Goal: Subscribe to service/newsletter

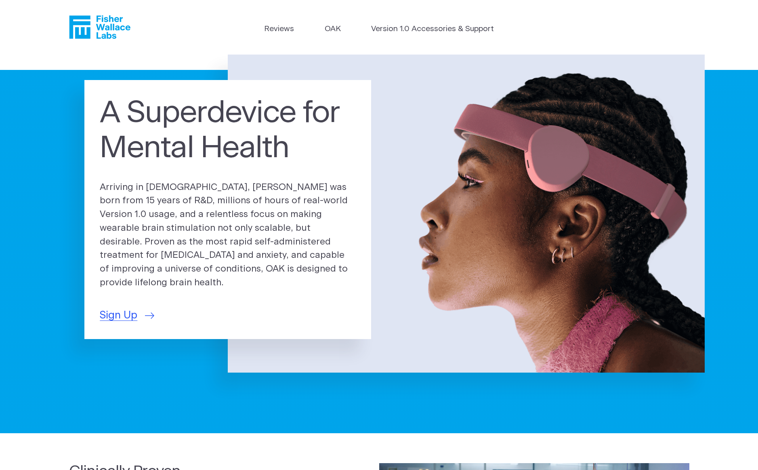
scroll to position [2, 0]
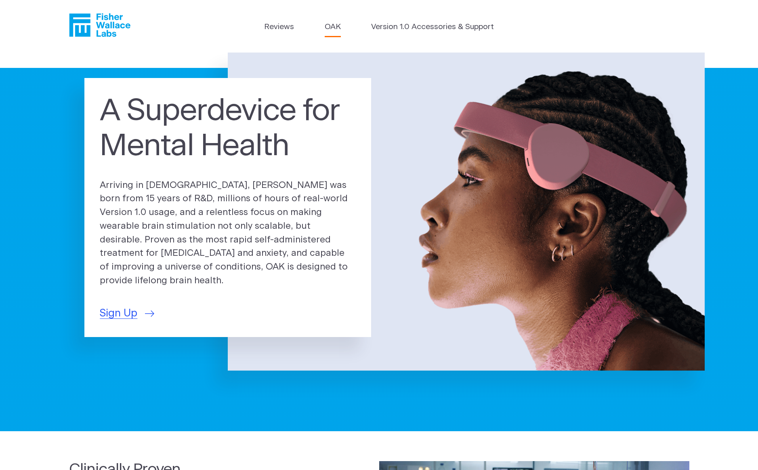
click at [333, 27] on link "OAK" at bounding box center [333, 27] width 16 height 12
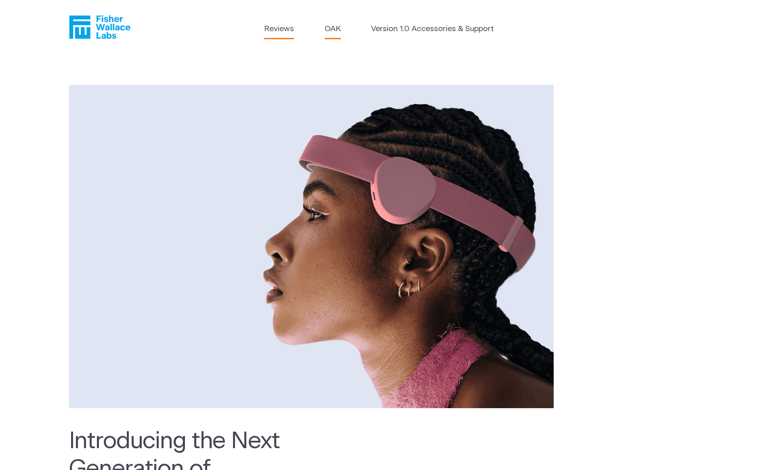
click at [279, 23] on link "Reviews" at bounding box center [279, 29] width 30 height 12
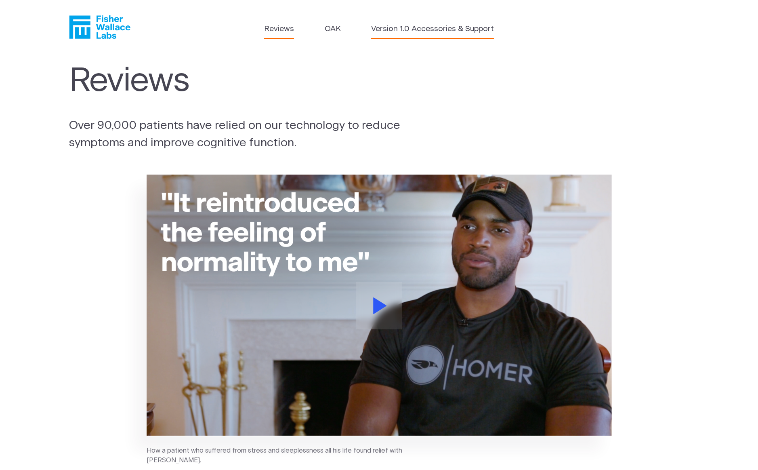
click at [433, 31] on link "Version 1.0 Accessories & Support" at bounding box center [432, 29] width 123 height 12
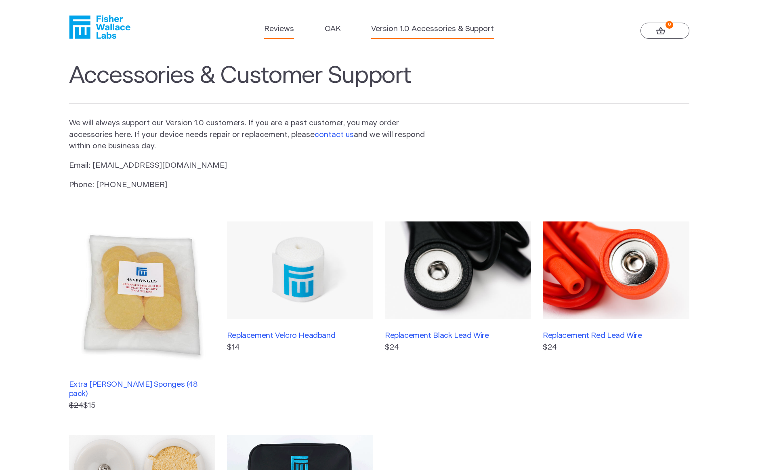
click at [282, 27] on link "Reviews" at bounding box center [279, 29] width 30 height 12
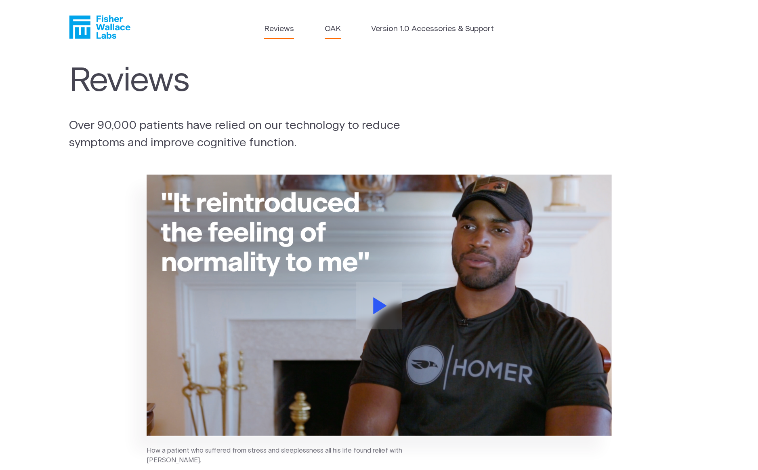
click at [335, 28] on link "OAK" at bounding box center [333, 29] width 16 height 12
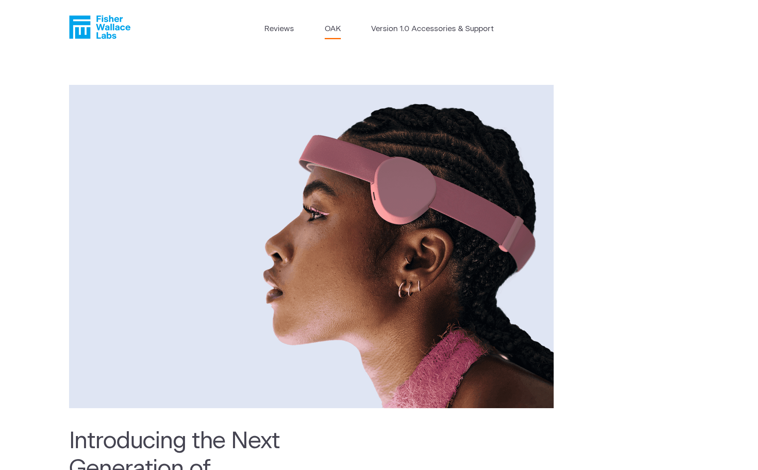
drag, startPoint x: 121, startPoint y: 28, endPoint x: 91, endPoint y: 19, distance: 31.4
click at [91, 19] on header "Reviews OAK Version 1.0 Accessories & Support" at bounding box center [379, 27] width 758 height 55
click at [269, 32] on link "Reviews" at bounding box center [279, 29] width 30 height 12
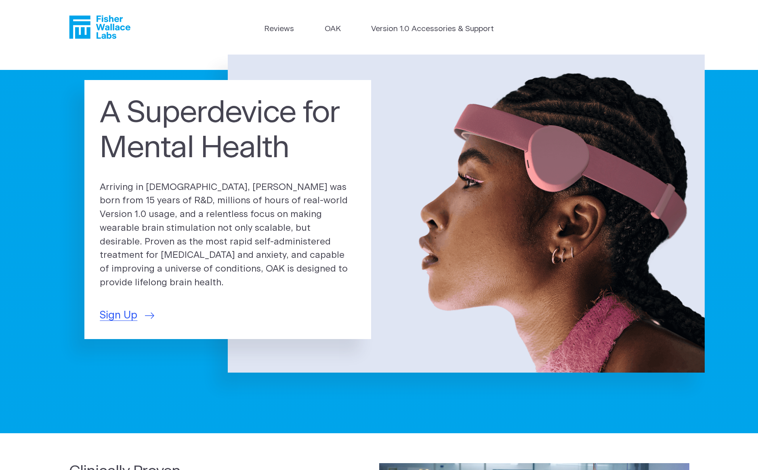
scroll to position [15, 0]
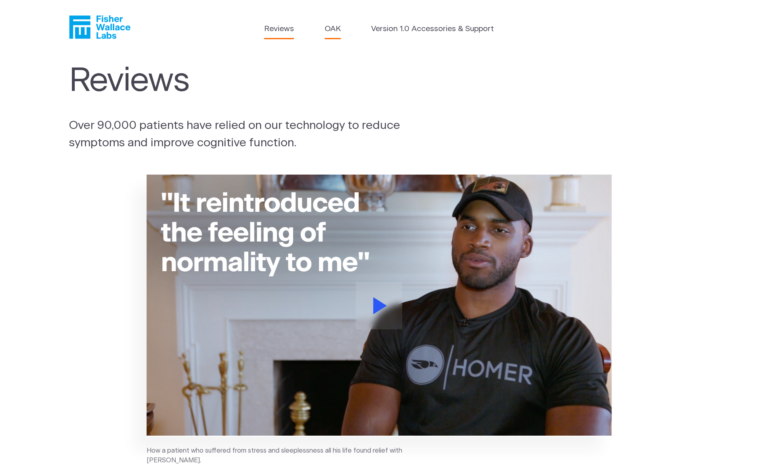
click at [328, 30] on link "OAK" at bounding box center [333, 29] width 16 height 12
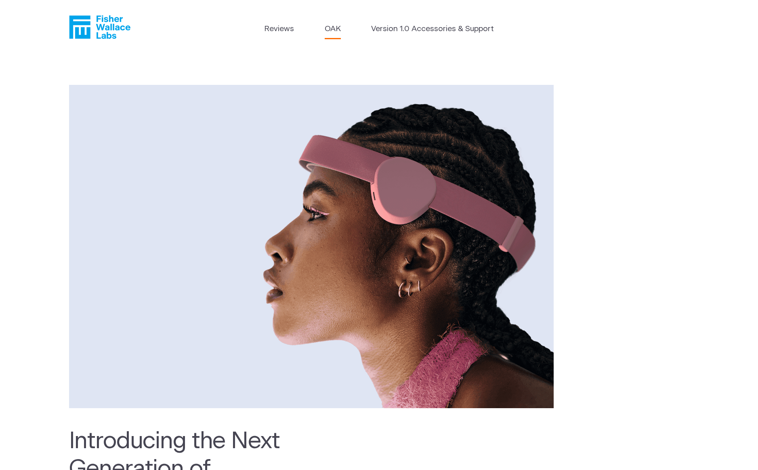
click at [92, 20] on icon "Fisher Wallace" at bounding box center [99, 26] width 61 height 23
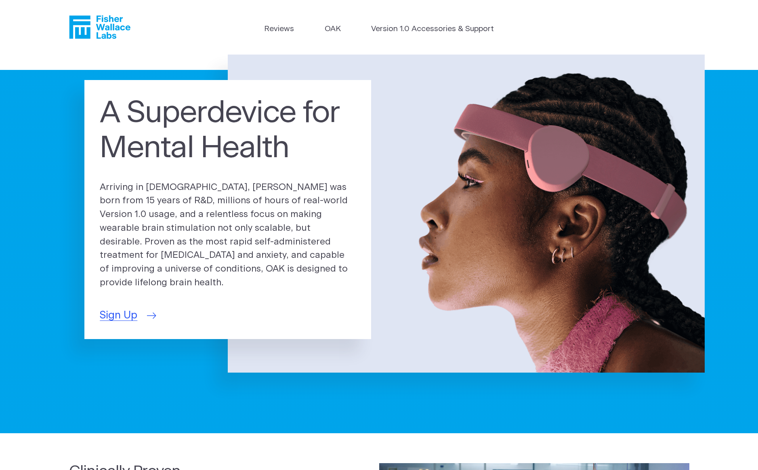
click at [120, 309] on span "Sign Up" at bounding box center [119, 315] width 38 height 16
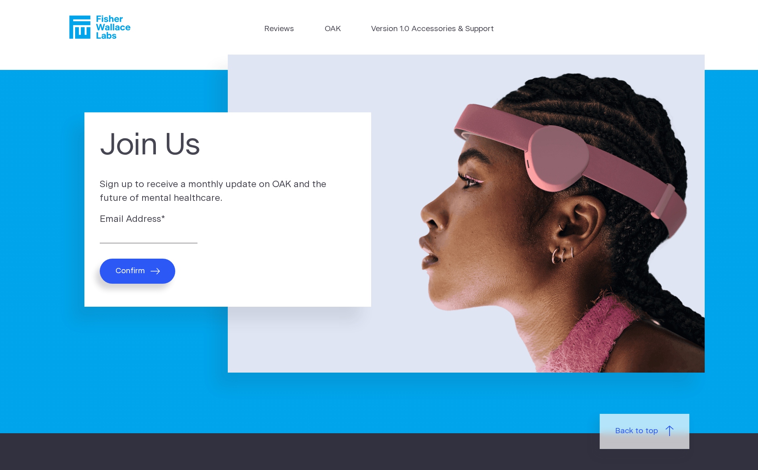
click at [149, 225] on label "Email Address *" at bounding box center [228, 219] width 256 height 14
click at [149, 231] on input "Email Address *" at bounding box center [149, 237] width 98 height 13
click at [145, 231] on input "Email Address *" at bounding box center [149, 237] width 98 height 13
type input "ericjohn.naval@gmail.com"
click at [147, 266] on button "Confirm" at bounding box center [138, 271] width 76 height 25
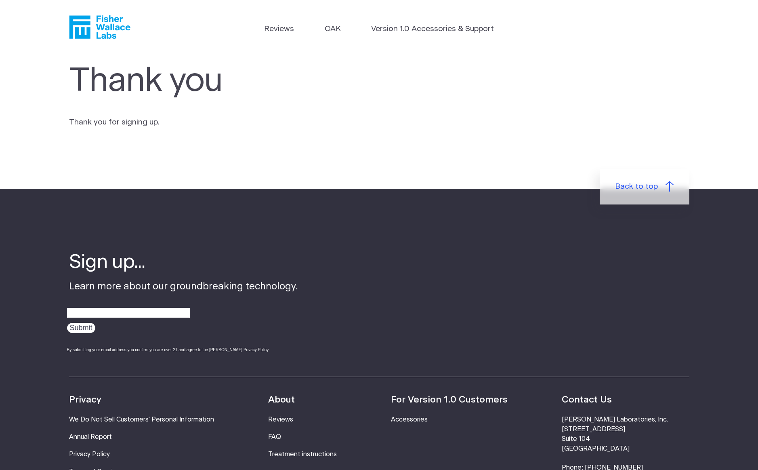
click at [112, 38] on icon "Fisher Wallace" at bounding box center [102, 26] width 55 height 23
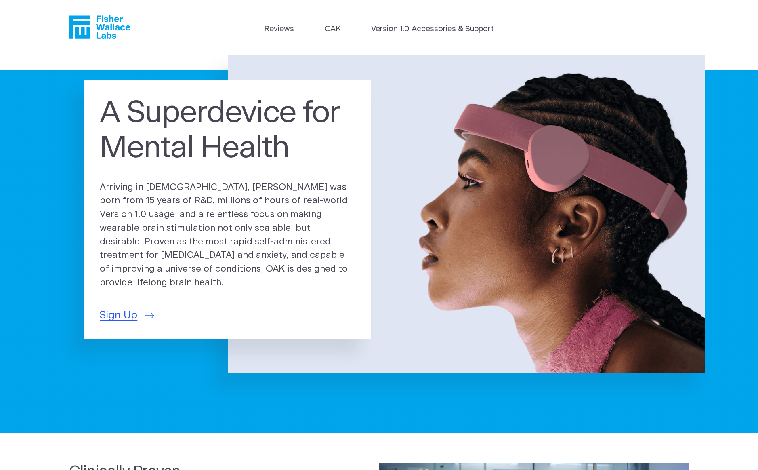
click at [102, 21] on icon "Fisher Wallace" at bounding box center [102, 26] width 55 height 23
click at [335, 27] on link "OAK" at bounding box center [333, 29] width 16 height 12
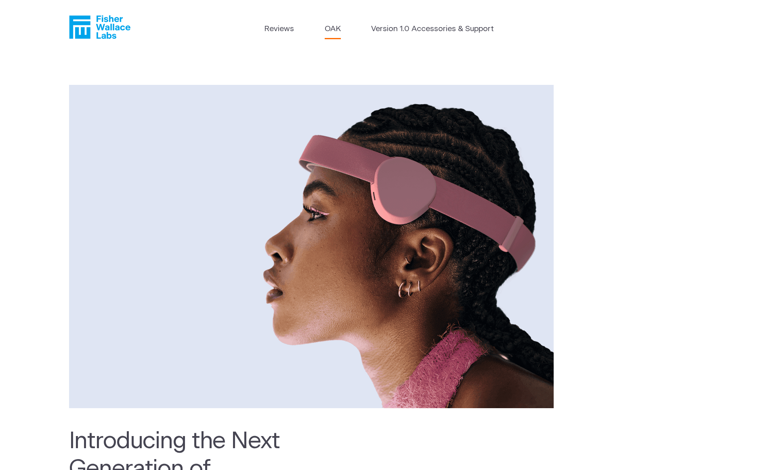
drag, startPoint x: 341, startPoint y: 29, endPoint x: 317, endPoint y: 34, distance: 25.1
click at [317, 34] on ul "Reviews OAK Version 1.0 Accessories & Support" at bounding box center [378, 30] width 229 height 15
copy link "OAK"
click at [116, 31] on icon "Fisher Wallace" at bounding box center [99, 26] width 61 height 23
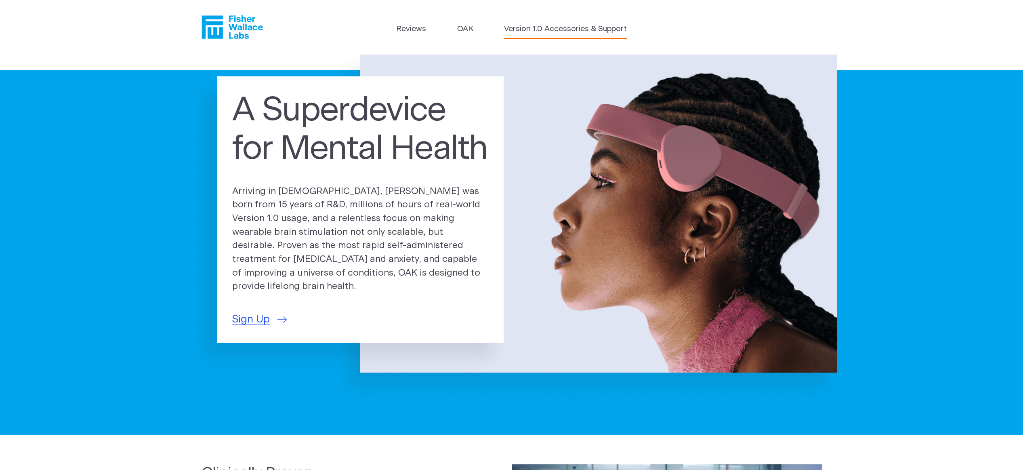
click at [543, 34] on link "Version 1.0 Accessories & Support" at bounding box center [565, 29] width 123 height 12
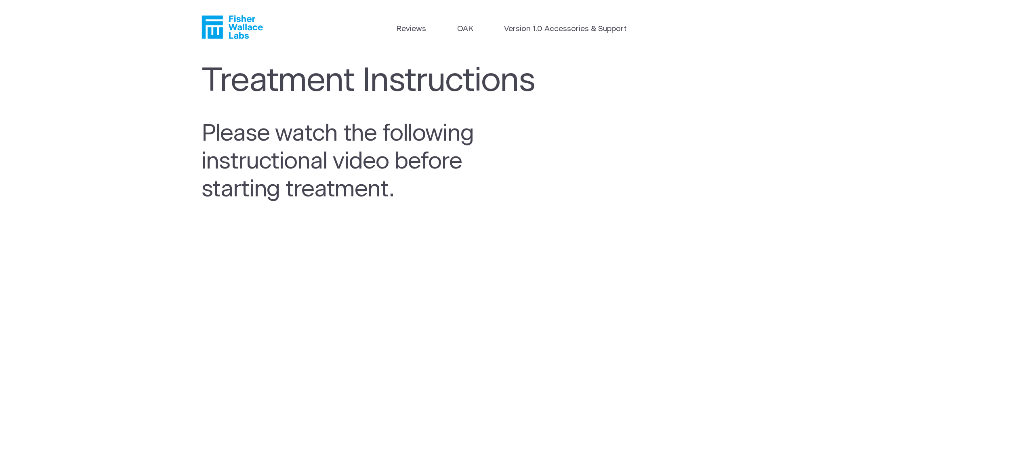
click at [253, 32] on icon "Fisher Wallace" at bounding box center [232, 26] width 61 height 23
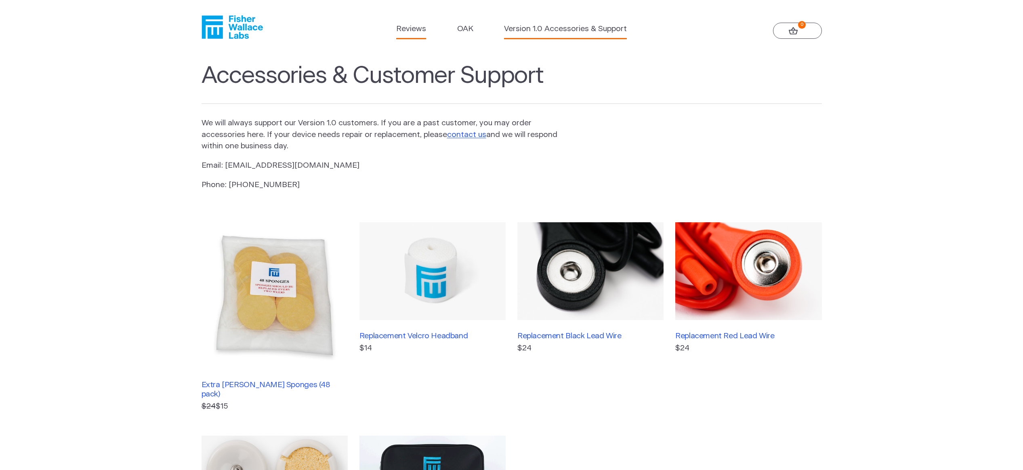
click at [405, 27] on link "Reviews" at bounding box center [411, 29] width 30 height 12
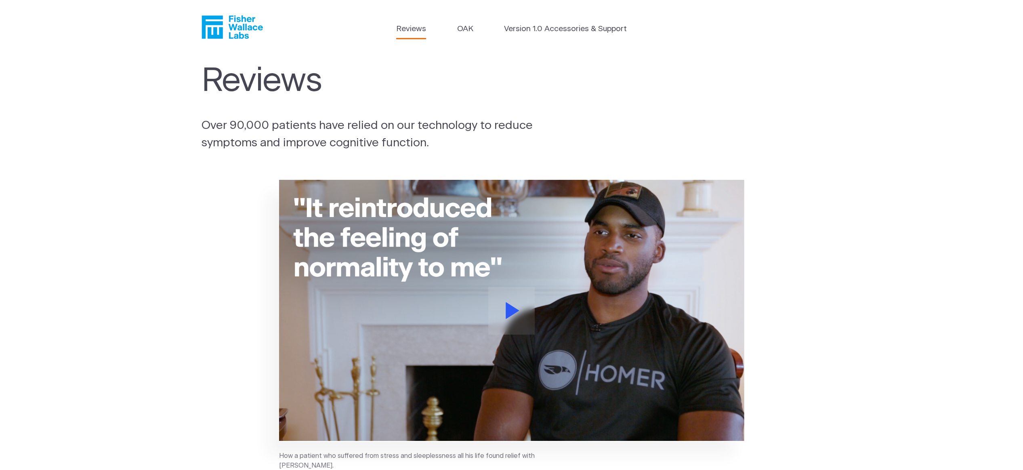
click at [221, 36] on icon "Fisher Wallace" at bounding box center [234, 26] width 55 height 23
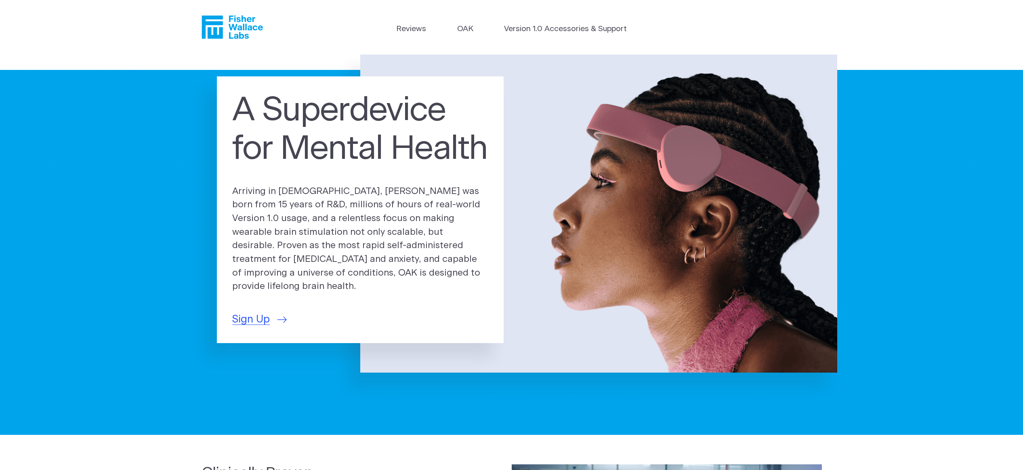
click at [477, 34] on ul "Reviews [GEOGRAPHIC_DATA] Version 1.0 Accessories & Support" at bounding box center [511, 30] width 231 height 15
click at [322, 198] on p "Arriving in [DEMOGRAPHIC_DATA], [PERSON_NAME] was born from 15 years of R&D, mi…" at bounding box center [360, 239] width 256 height 109
drag, startPoint x: 322, startPoint y: 198, endPoint x: 292, endPoint y: 200, distance: 29.5
click at [292, 200] on p "Arriving in [DEMOGRAPHIC_DATA], [PERSON_NAME] was born from 15 years of R&D, mi…" at bounding box center [360, 239] width 256 height 109
copy p "5, OAK w"
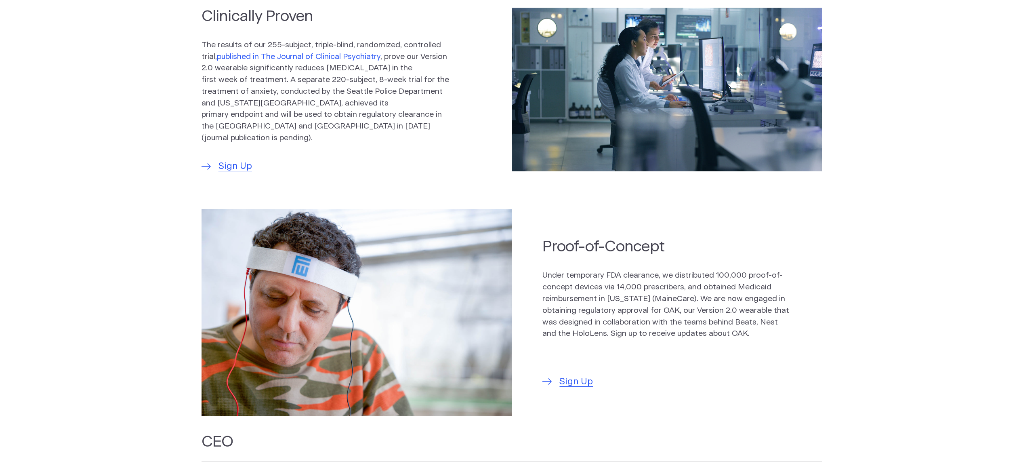
scroll to position [457, 0]
click at [603, 302] on p "Under temporary FDA clearance, we distributed 100,000 proof-of-concept devices …" at bounding box center [667, 304] width 248 height 70
click at [353, 372] on img at bounding box center [357, 311] width 310 height 207
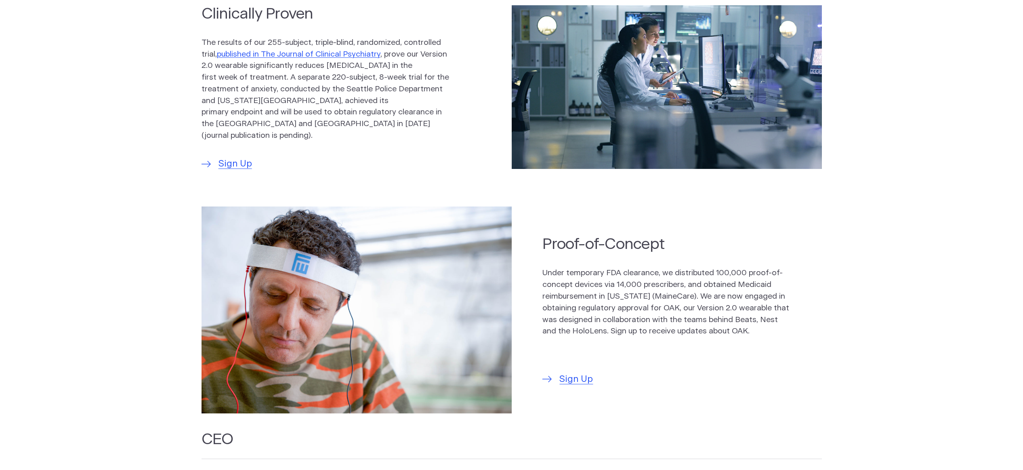
scroll to position [521, 0]
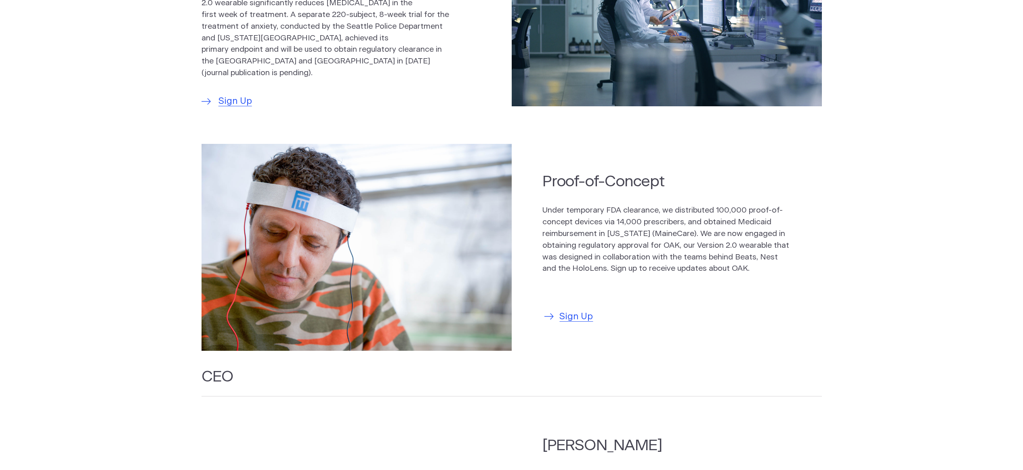
click at [570, 313] on span "Sign Up" at bounding box center [576, 317] width 34 height 14
